Goal: Task Accomplishment & Management: Complete application form

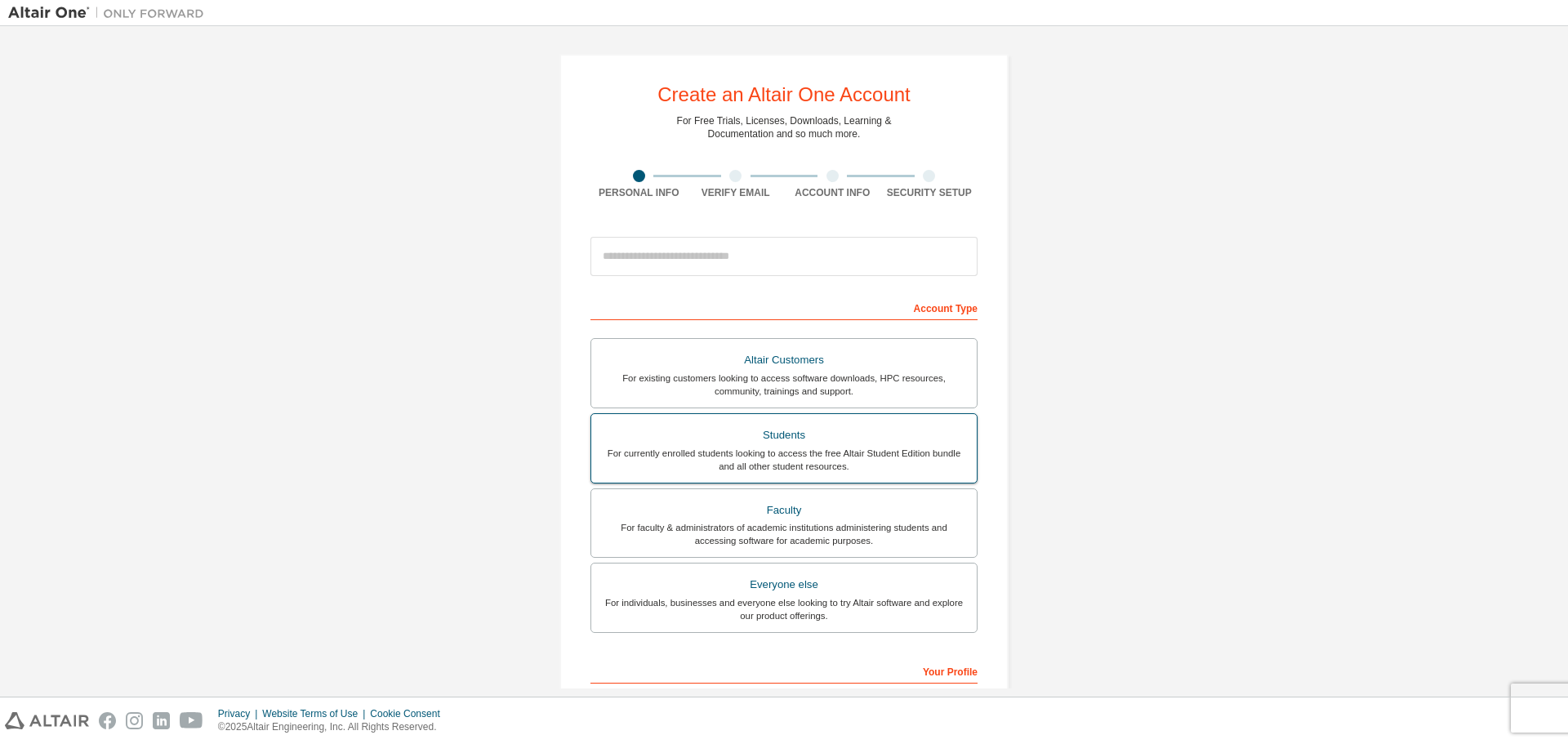
click at [817, 451] on div "For currently enrolled students looking to access the free Altair Student Editi…" at bounding box center [784, 460] width 366 height 26
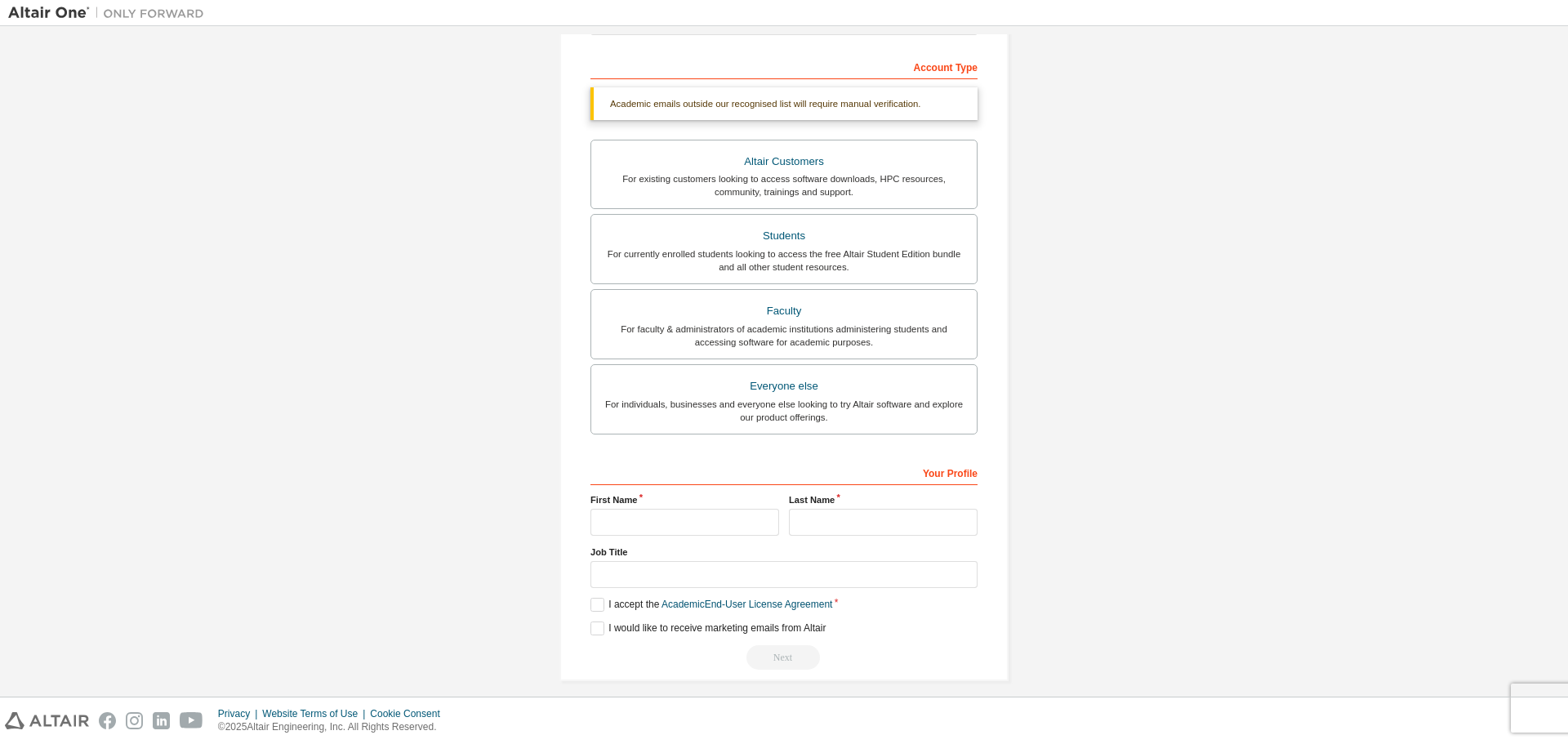
scroll to position [253, 0]
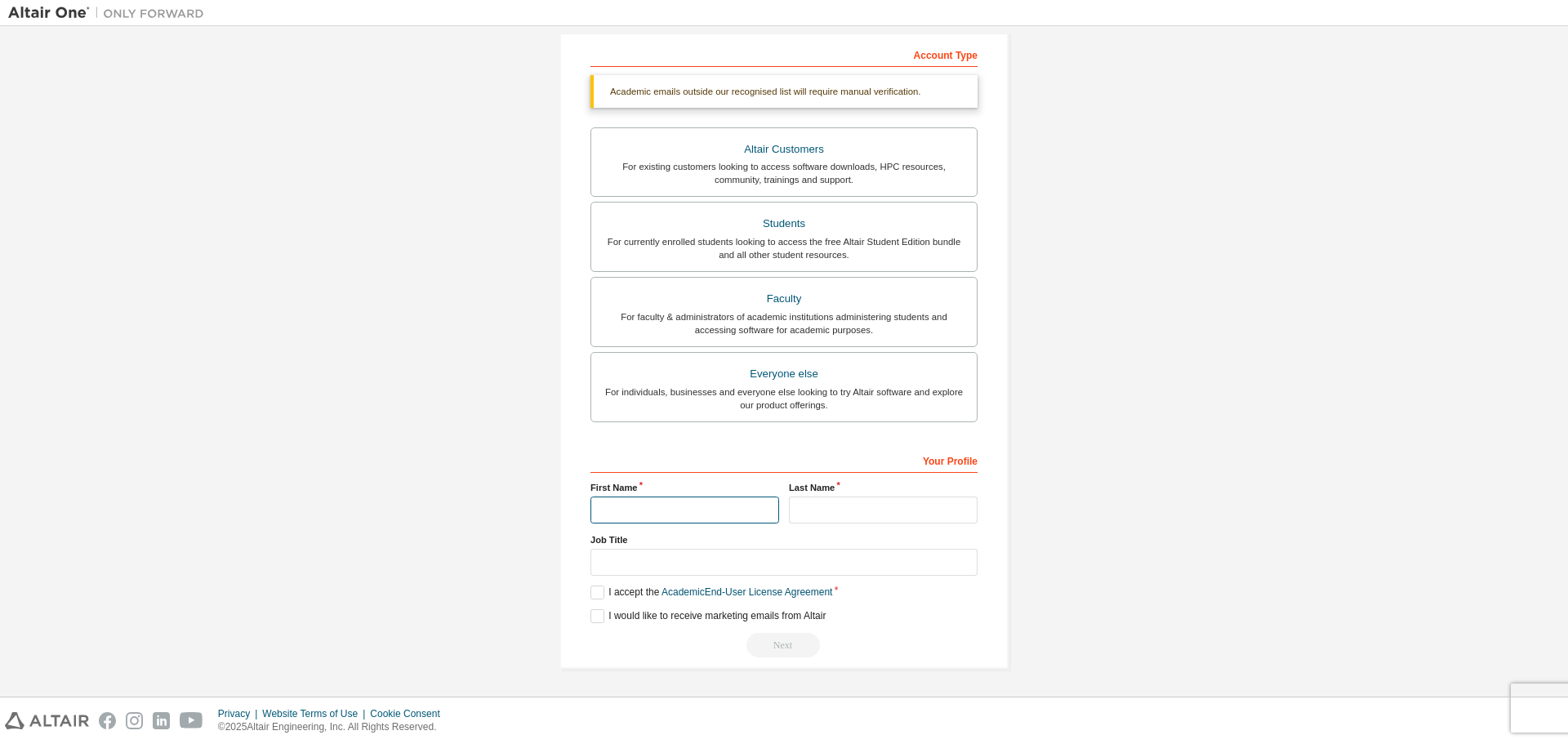
click at [690, 502] on input "text" at bounding box center [684, 509] width 189 height 27
type input "*******"
type input "********"
click at [763, 569] on input "text" at bounding box center [784, 562] width 387 height 27
type input "*"
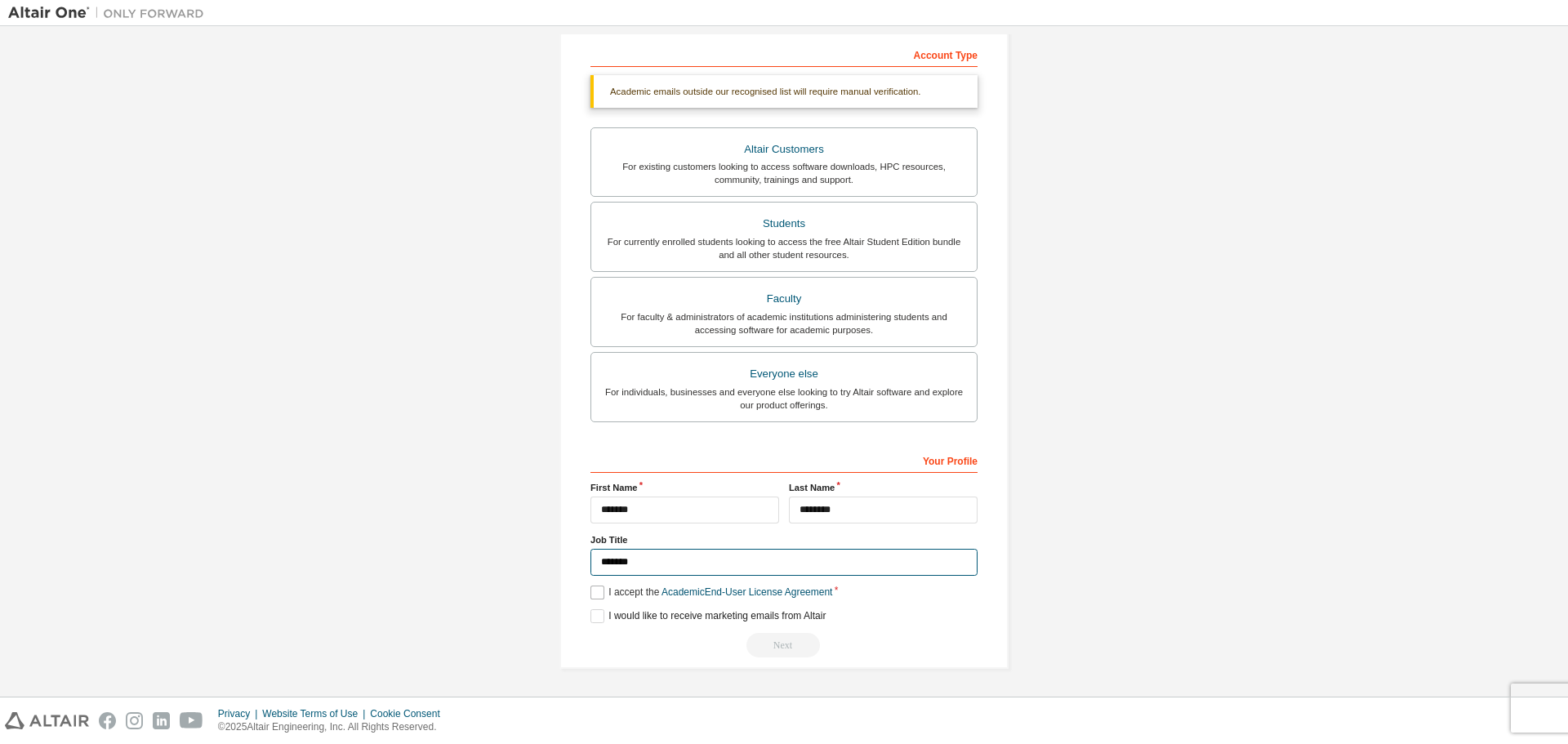
type input "*******"
click at [592, 586] on label "I accept the Academic End-User License Agreement" at bounding box center [711, 592] width 242 height 14
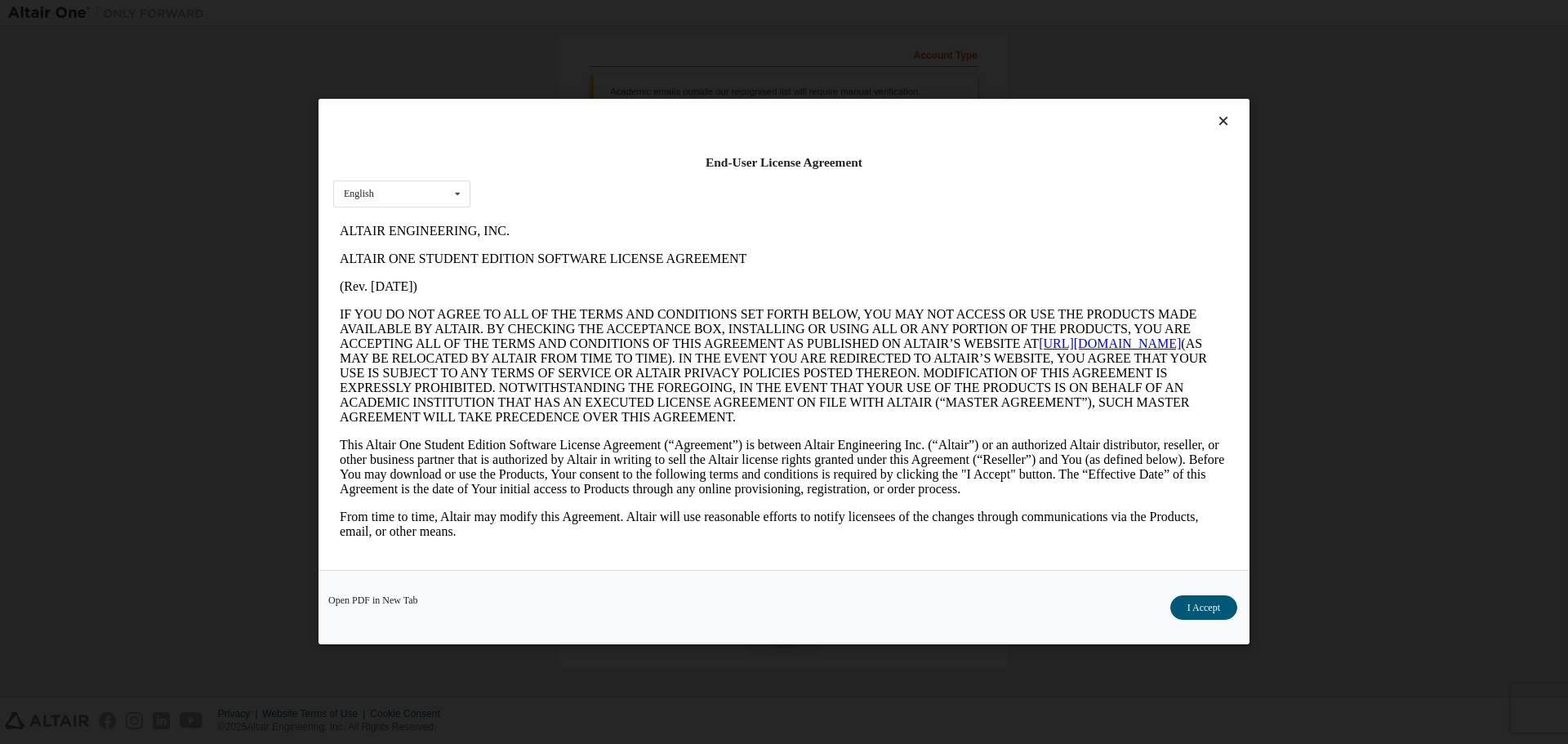
scroll to position [0, 0]
click at [1205, 611] on button "I Accept" at bounding box center [1204, 608] width 67 height 25
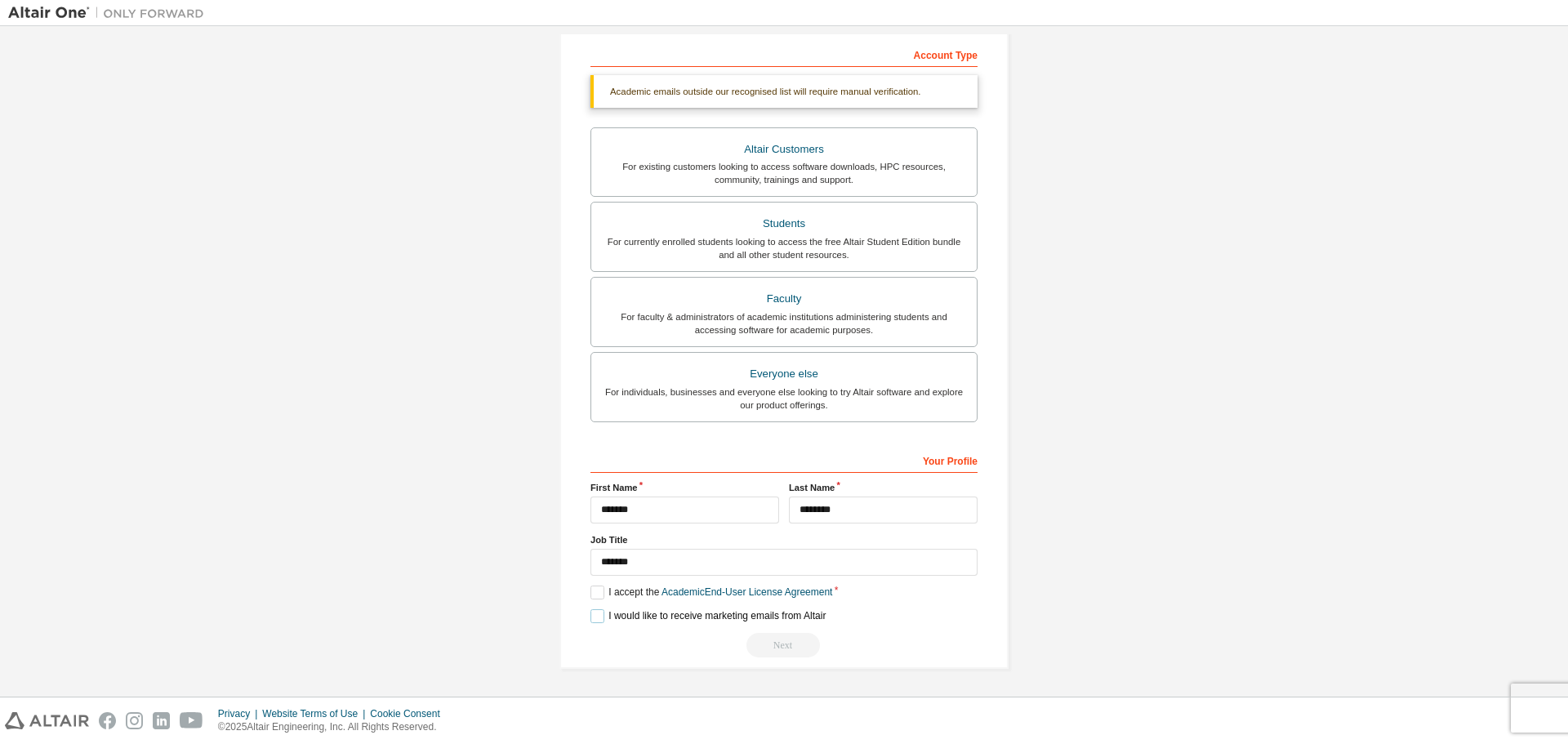
click at [600, 614] on label "I would like to receive marketing emails from Altair" at bounding box center [707, 615] width 235 height 14
click at [768, 643] on div "Next" at bounding box center [784, 645] width 387 height 25
click at [594, 618] on label "I would like to receive marketing emails from Altair" at bounding box center [707, 615] width 235 height 14
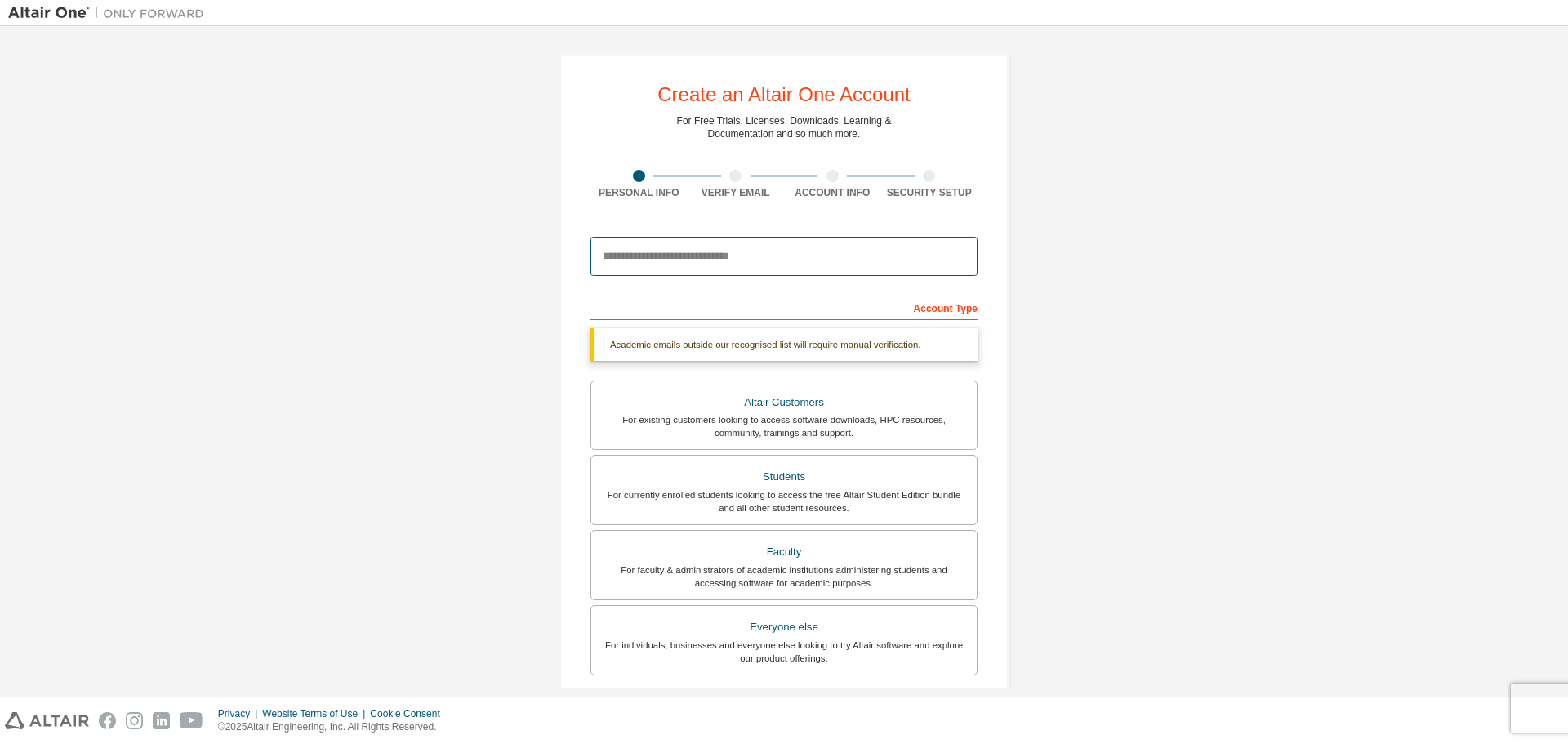
click at [753, 269] on input "email" at bounding box center [784, 256] width 387 height 40
click at [812, 260] on input "email" at bounding box center [784, 256] width 387 height 40
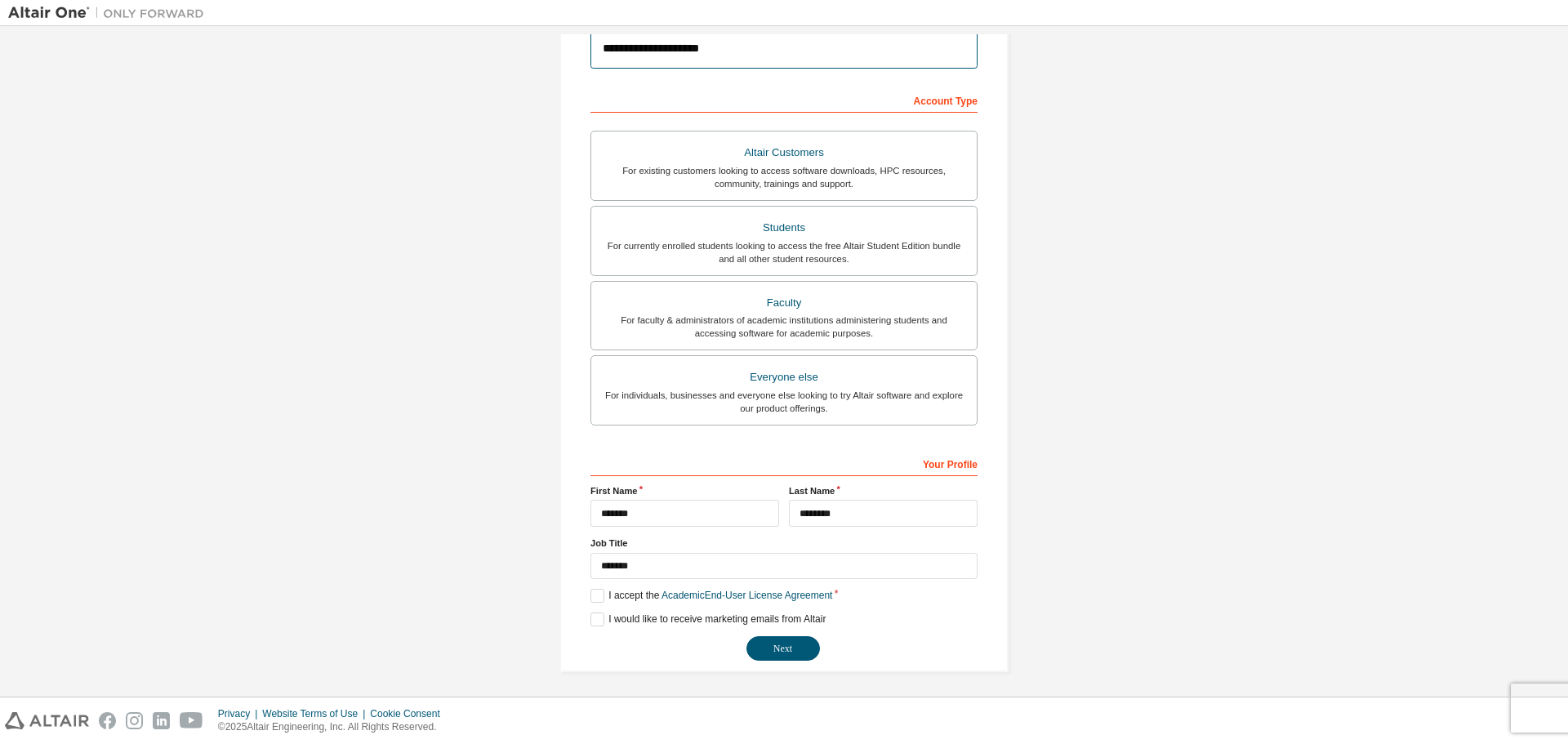
scroll to position [211, 0]
type input "**********"
click at [786, 645] on button "Next" at bounding box center [783, 645] width 73 height 25
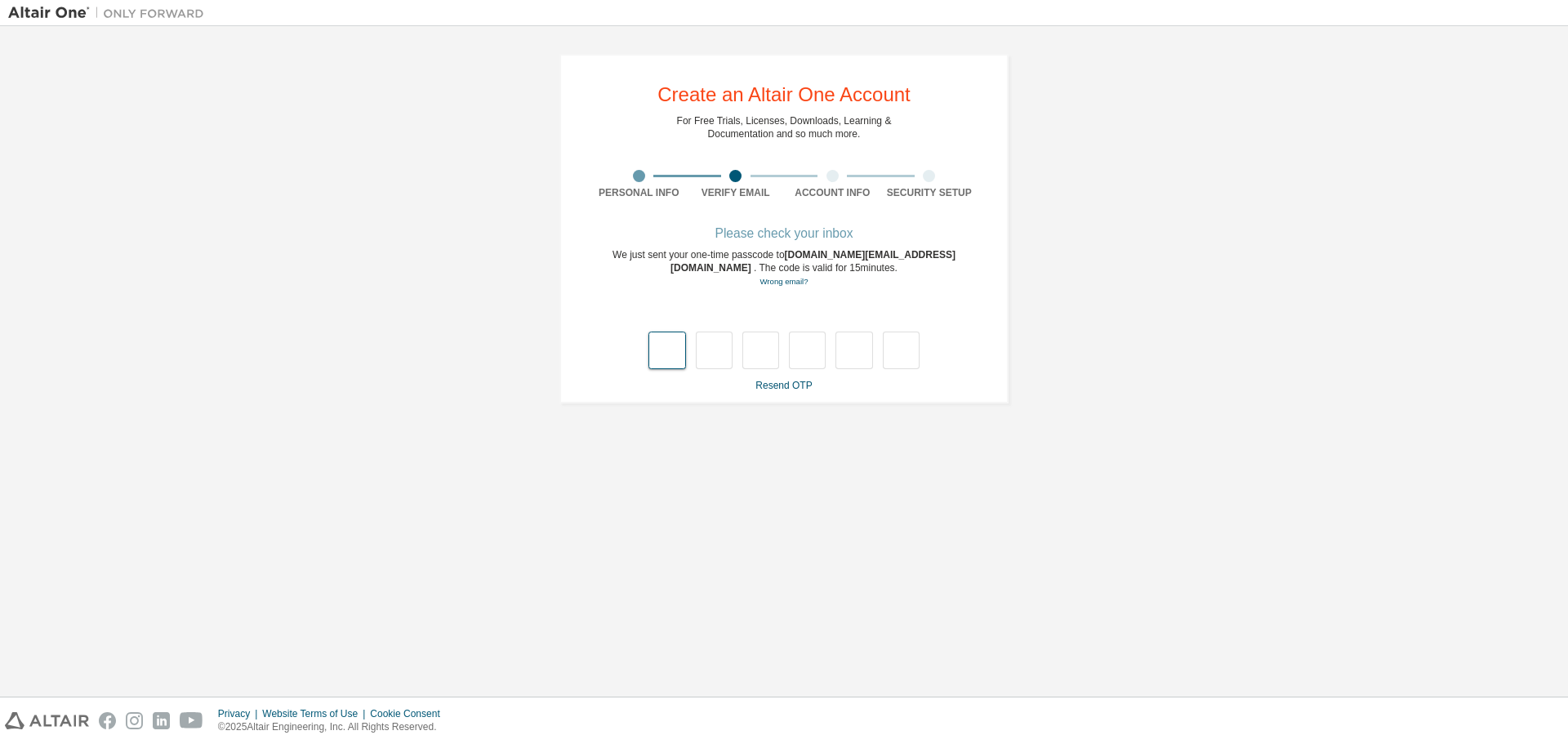
type input "*"
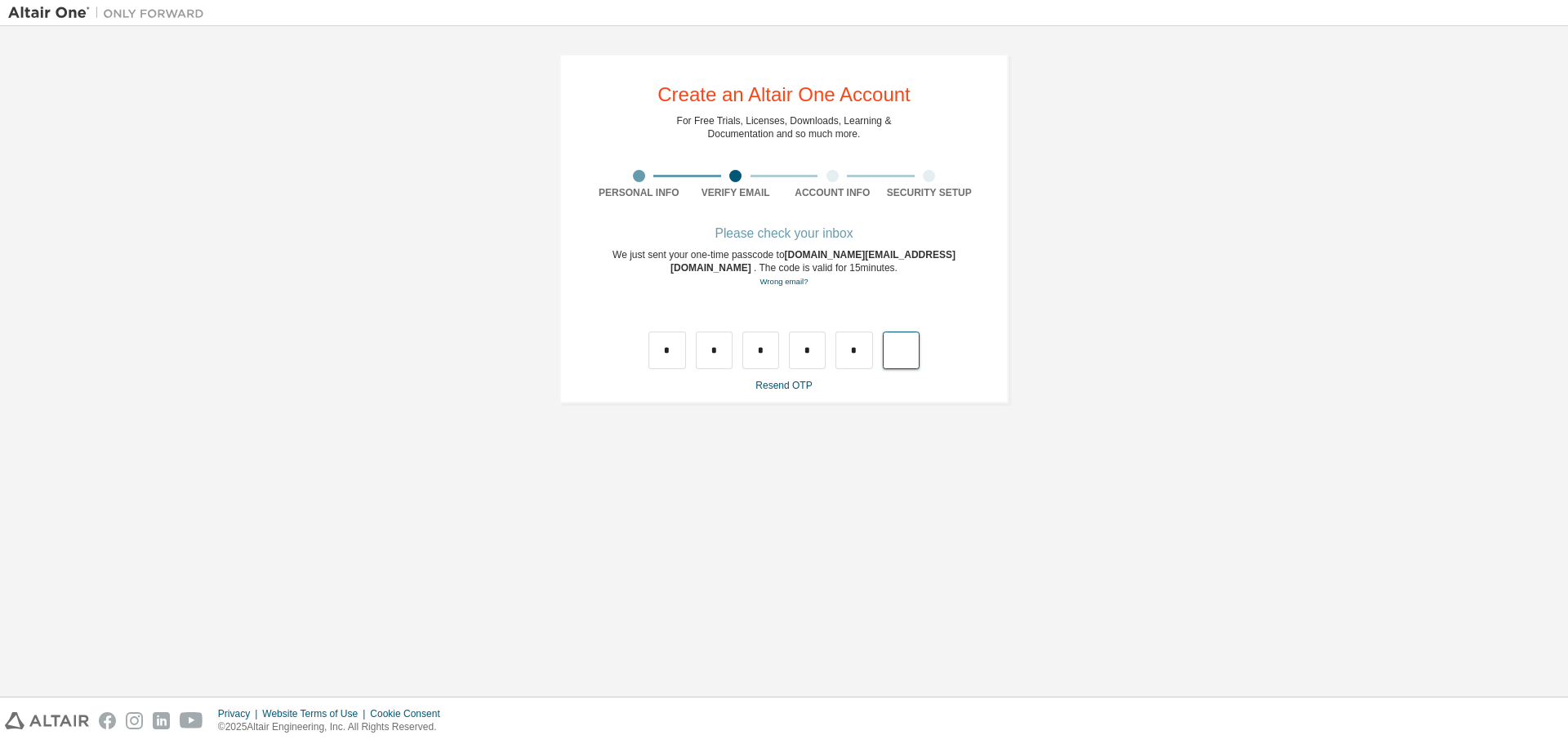
type input "*"
